Goal: Navigation & Orientation: Find specific page/section

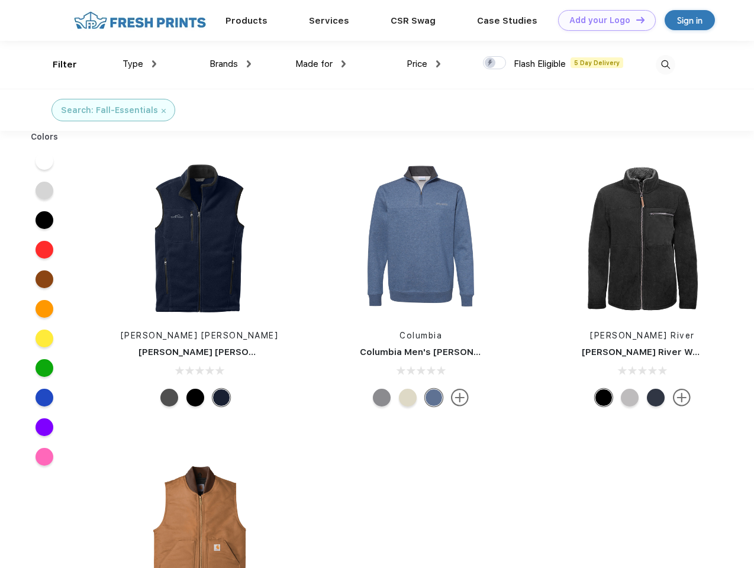
scroll to position [1, 0]
click at [603, 20] on link "Add your Logo Design Tool" at bounding box center [607, 20] width 98 height 21
click at [0, 0] on div "Design Tool" at bounding box center [0, 0] width 0 height 0
click at [635, 20] on link "Add your Logo Design Tool" at bounding box center [607, 20] width 98 height 21
click at [57, 65] on div "Filter" at bounding box center [65, 65] width 24 height 14
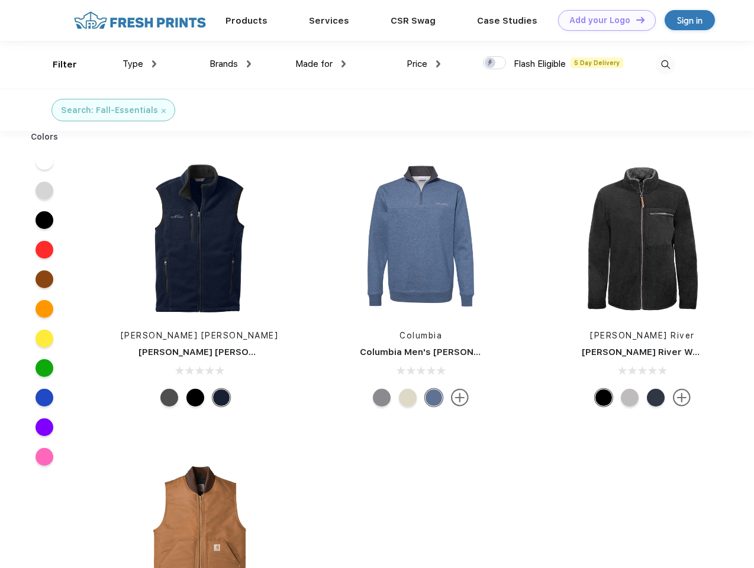
click at [140, 64] on span "Type" at bounding box center [133, 64] width 21 height 11
click at [230, 64] on span "Brands" at bounding box center [224, 64] width 28 height 11
click at [321, 64] on span "Made for" at bounding box center [313, 64] width 37 height 11
click at [424, 64] on span "Price" at bounding box center [417, 64] width 21 height 11
click at [495, 63] on div at bounding box center [494, 62] width 23 height 13
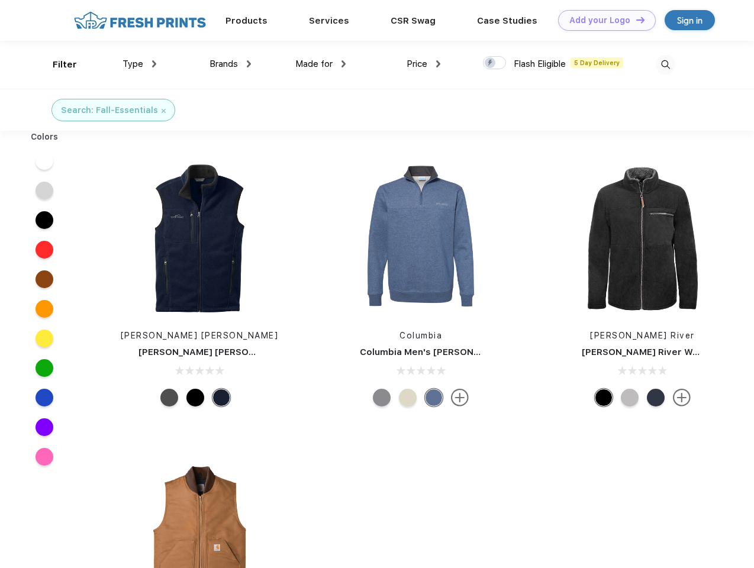
click at [491, 63] on input "checkbox" at bounding box center [487, 60] width 8 height 8
click at [665, 65] on img at bounding box center [666, 65] width 20 height 20
